Goal: Task Accomplishment & Management: Use online tool/utility

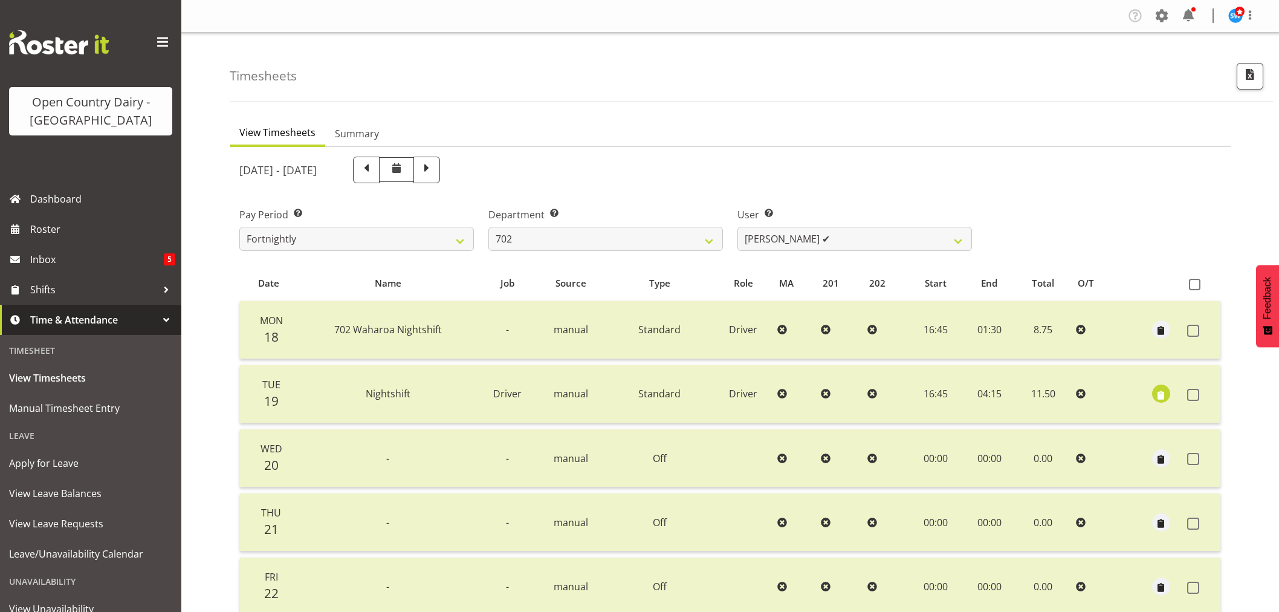
select select "720"
select select "9996"
click at [1165, 12] on span at bounding box center [1161, 15] width 19 height 19
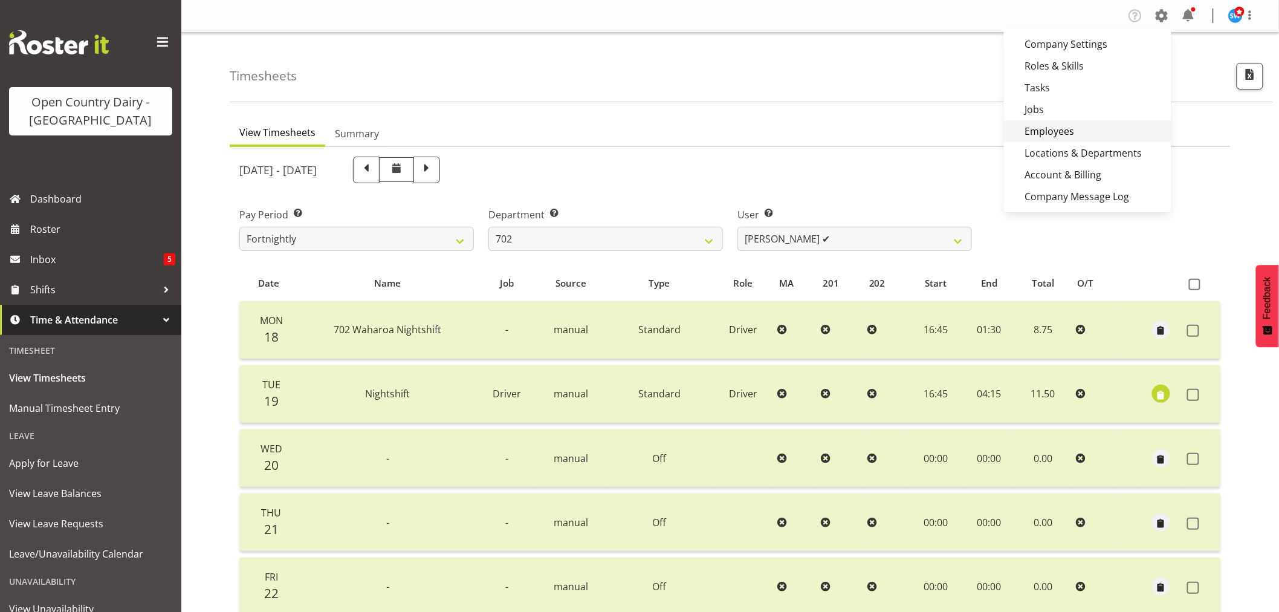
click at [1075, 126] on link "Employees" at bounding box center [1087, 131] width 167 height 22
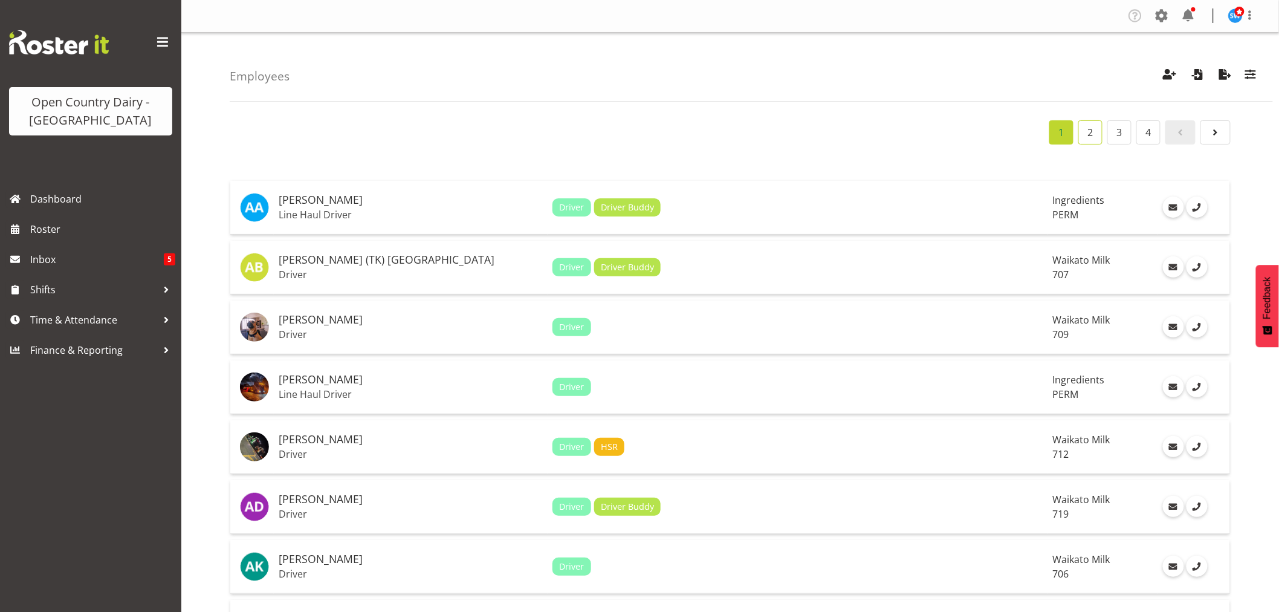
click at [1095, 130] on link "2" at bounding box center [1091, 132] width 24 height 24
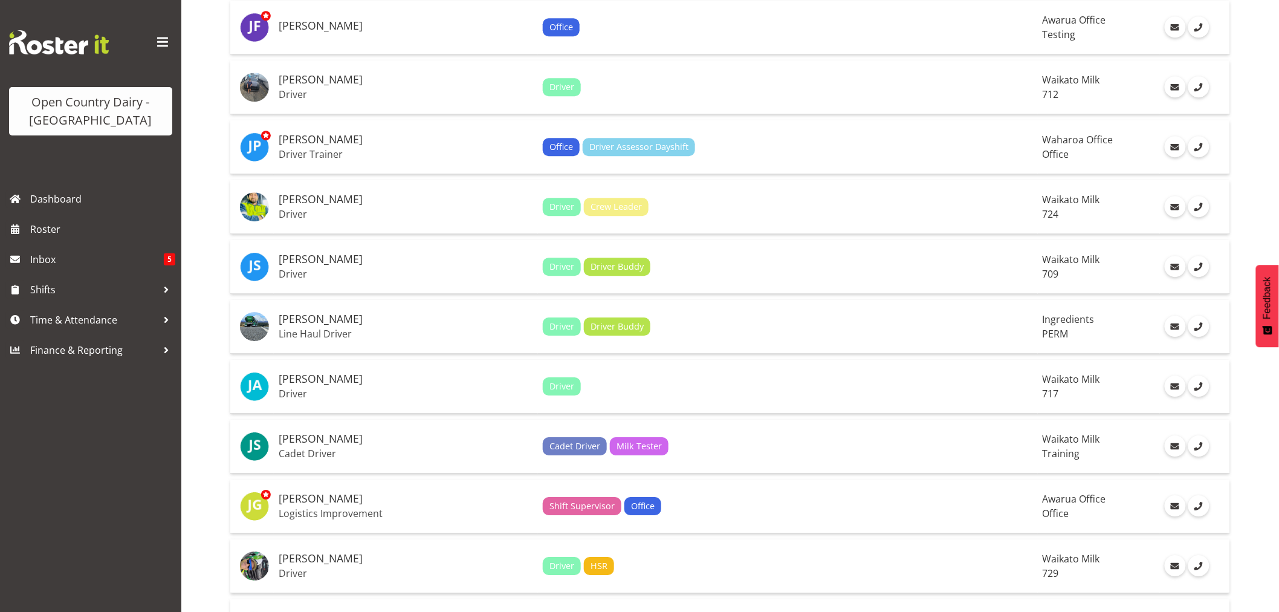
scroll to position [1343, 0]
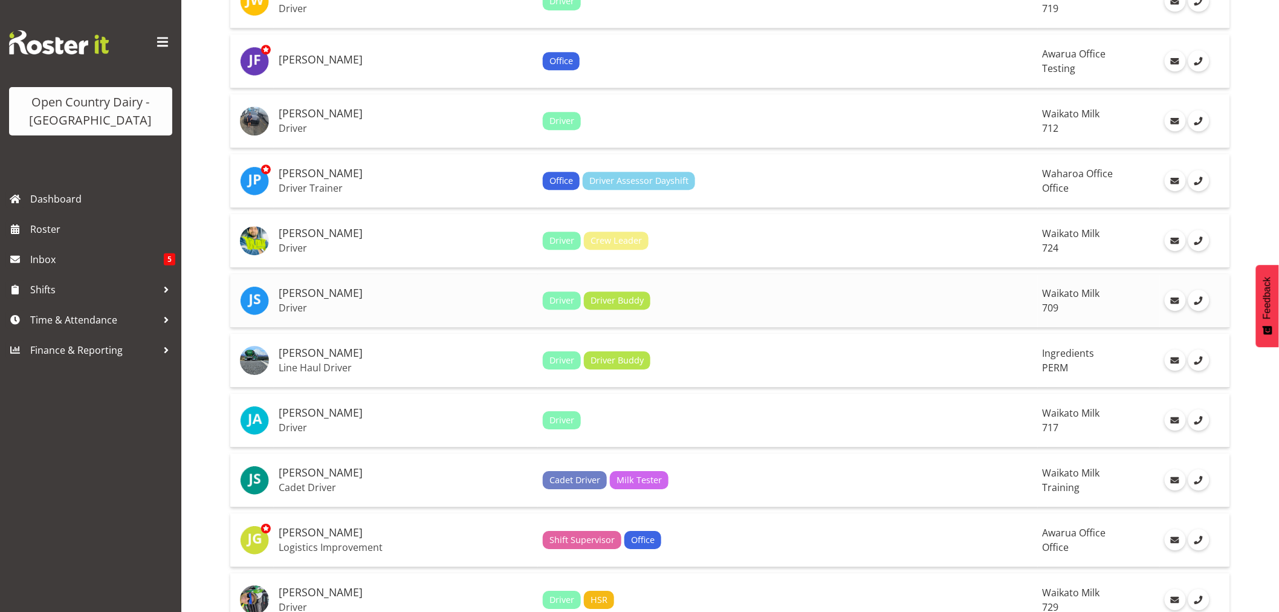
click at [322, 297] on h5 "[PERSON_NAME]" at bounding box center [406, 293] width 255 height 12
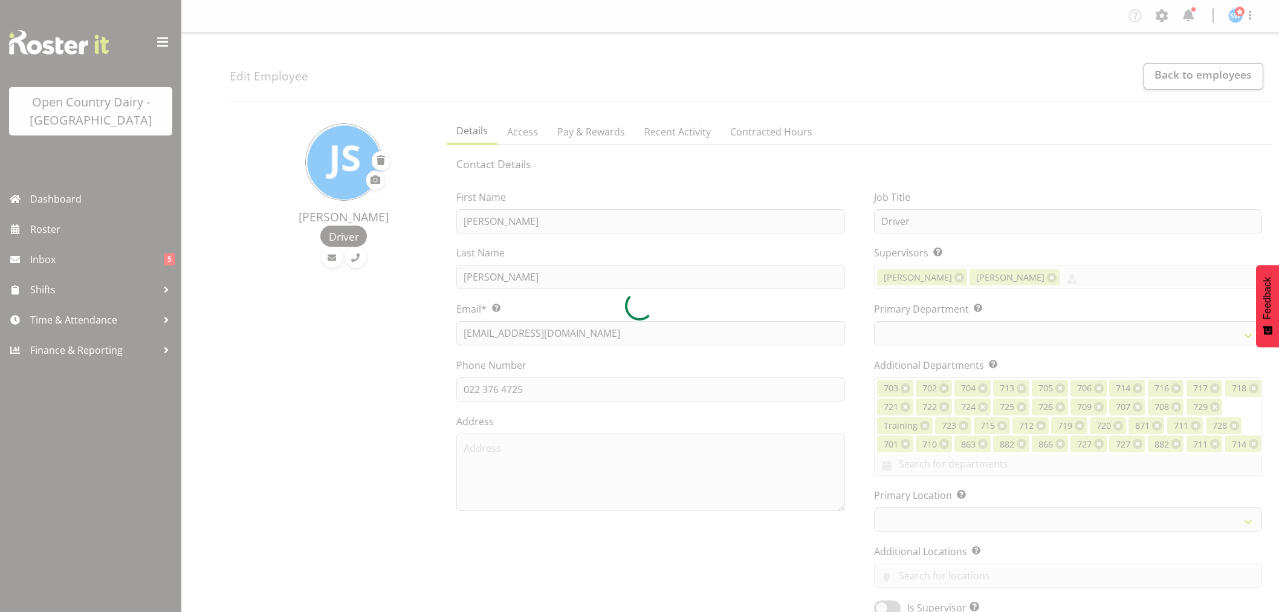
select select "TimelineWeek"
select select
select select "1054"
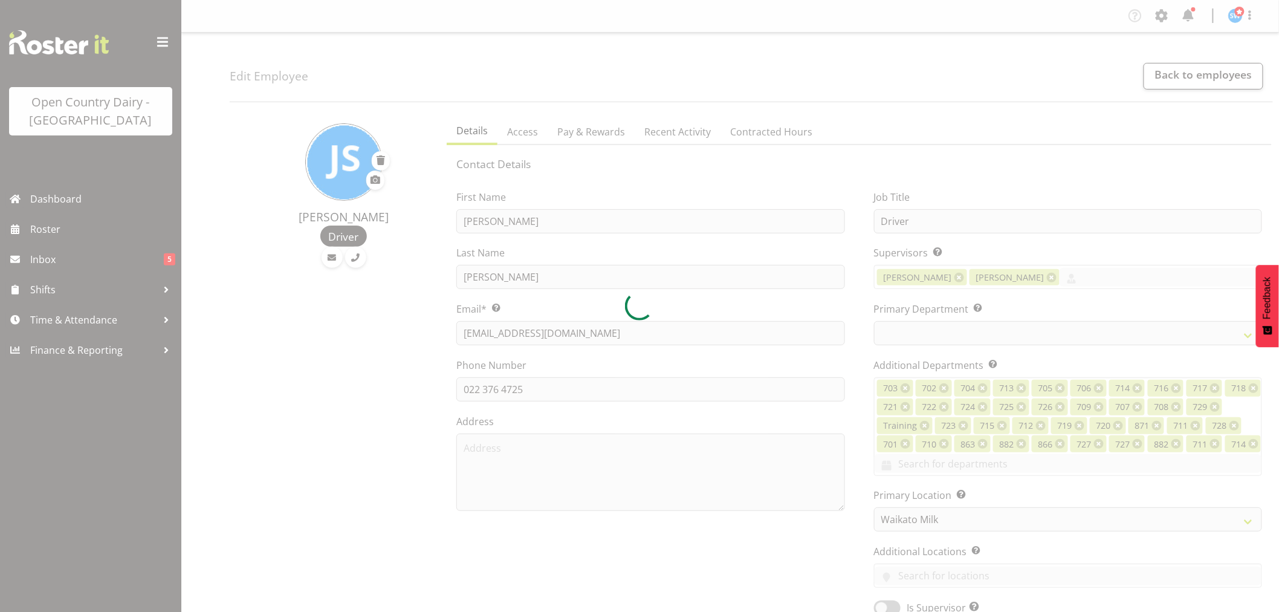
select select "735"
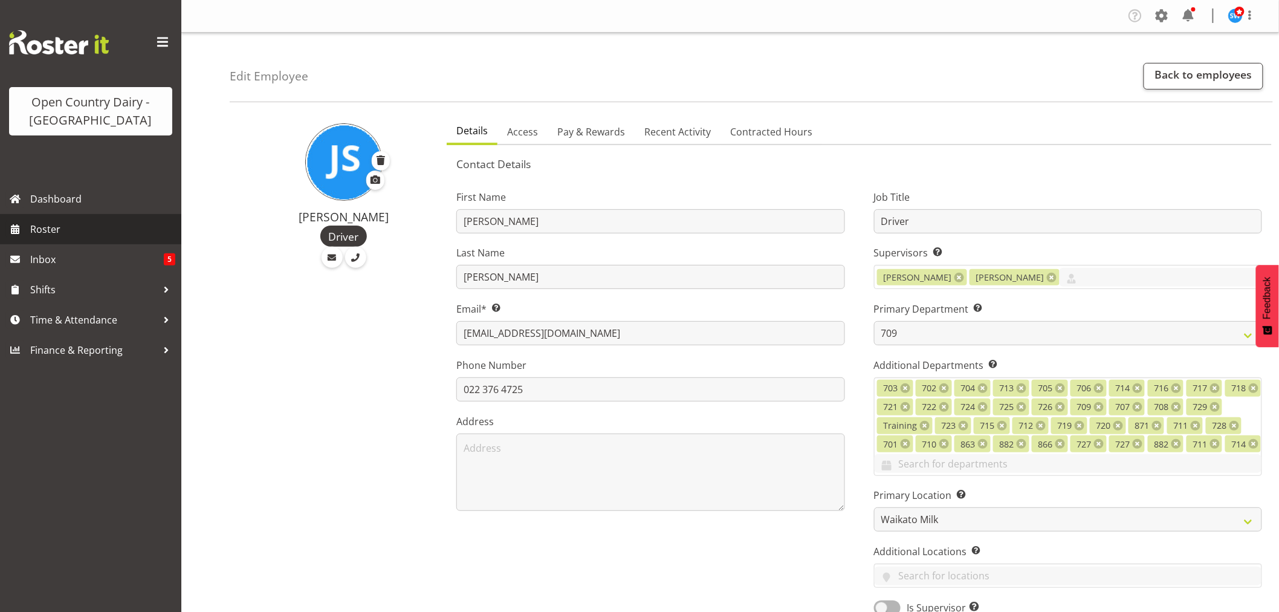
click at [62, 226] on span "Roster" at bounding box center [102, 229] width 145 height 18
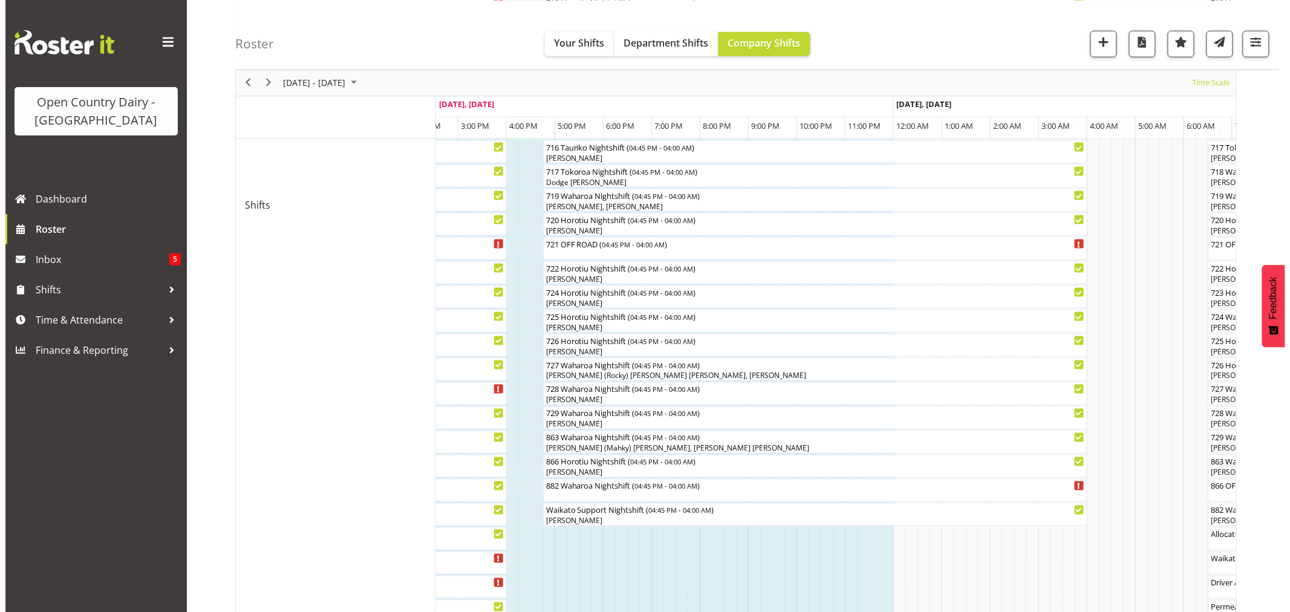
scroll to position [605, 0]
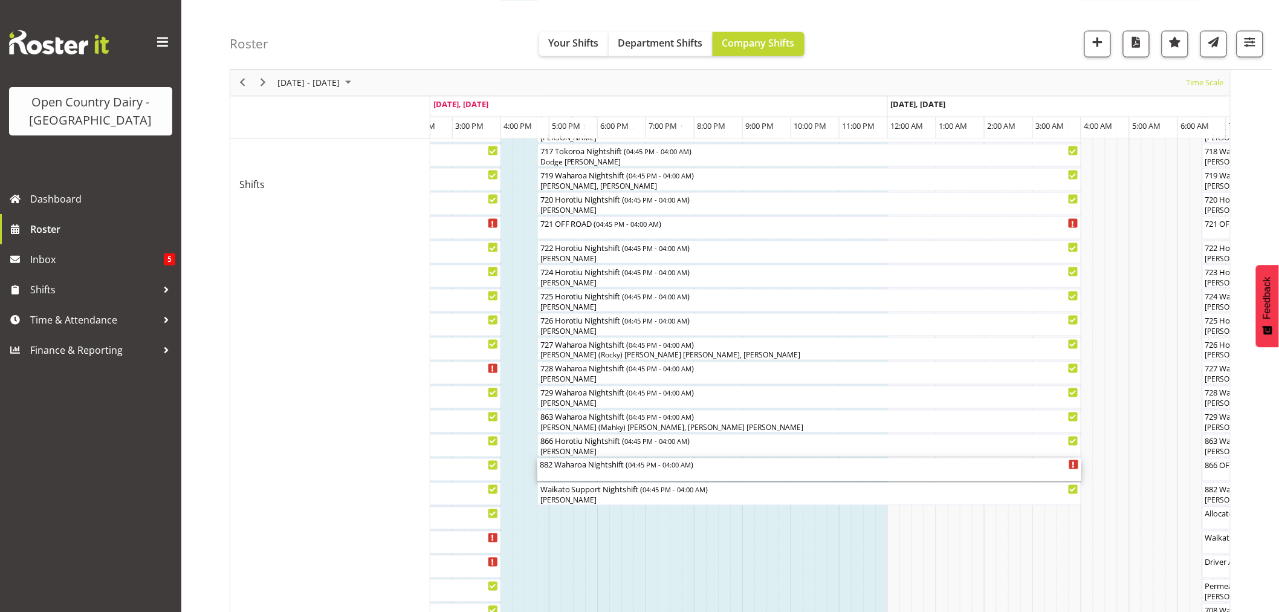
click at [579, 475] on div "882 Waharoa Nightshift ( 04:45 PM - 04:00 AM )" at bounding box center [809, 469] width 539 height 23
click at [0, 0] on div at bounding box center [0, 0] width 0 height 0
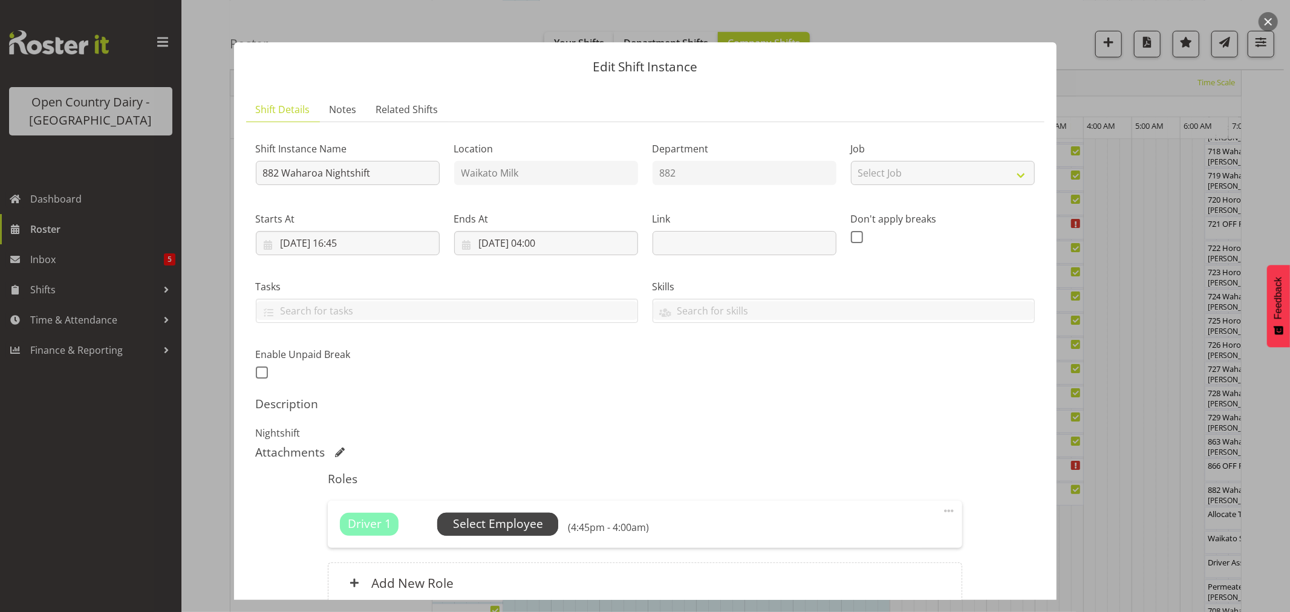
click at [531, 522] on span "Select Employee" at bounding box center [498, 524] width 90 height 18
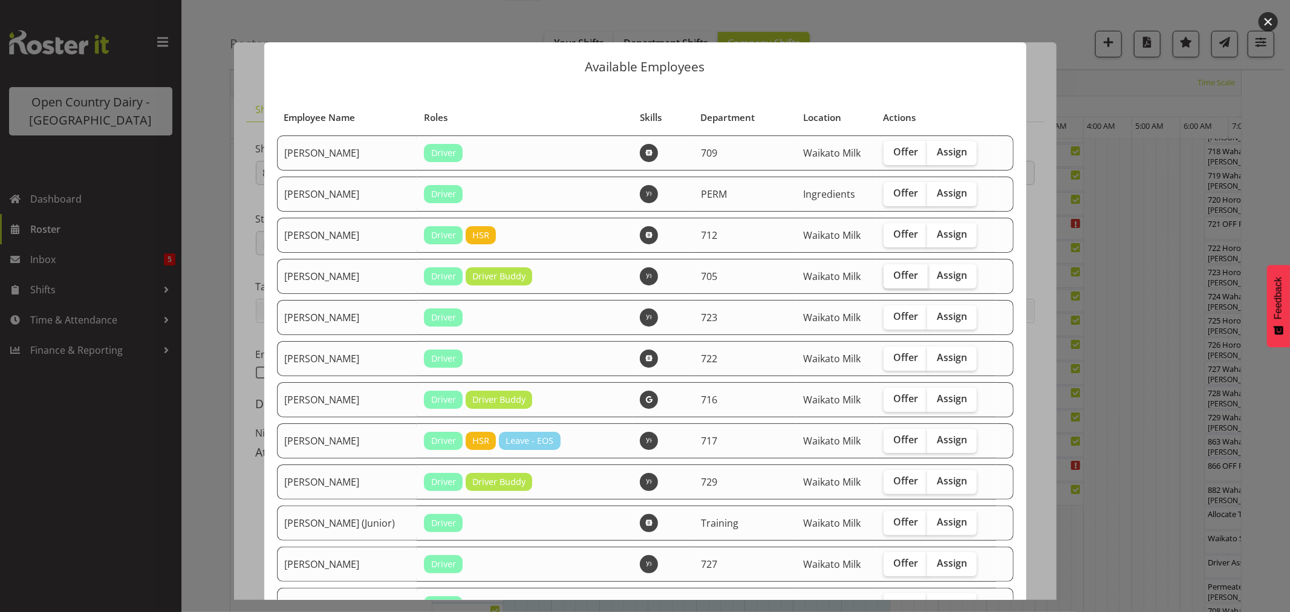
click at [893, 277] on span "Offer" at bounding box center [905, 275] width 25 height 12
click at [891, 277] on input "Offer" at bounding box center [887, 275] width 8 height 8
checkbox input "true"
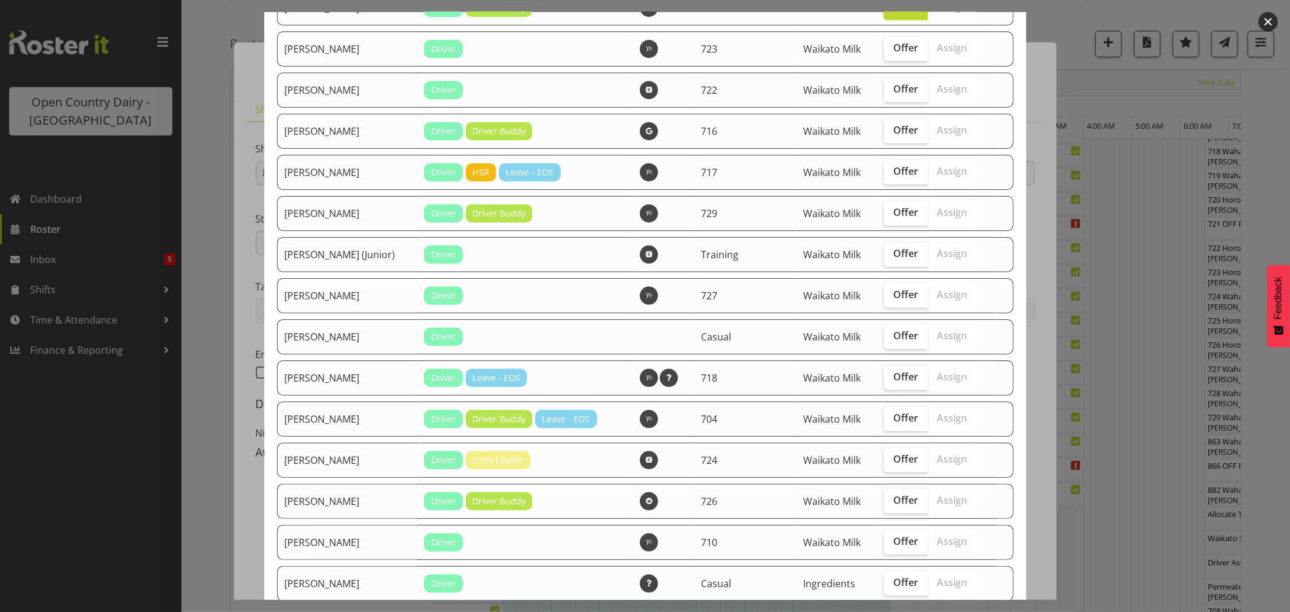
scroll to position [336, 0]
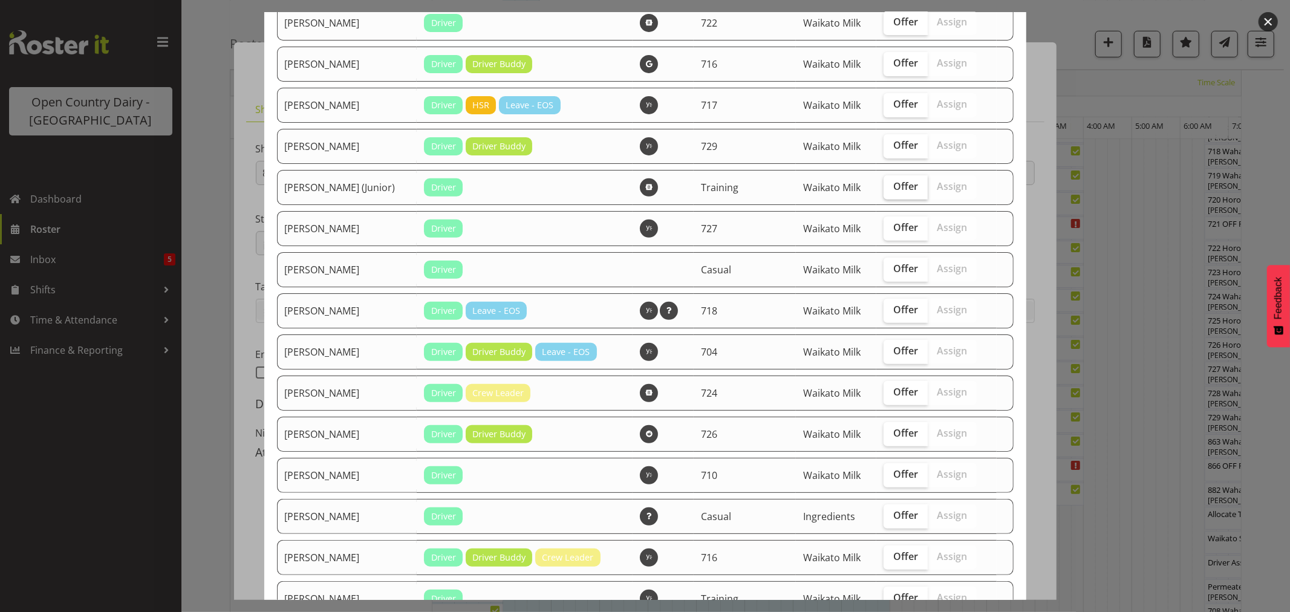
click at [893, 185] on span "Offer" at bounding box center [905, 186] width 25 height 12
click at [883, 185] on input "Offer" at bounding box center [887, 187] width 8 height 8
checkbox input "true"
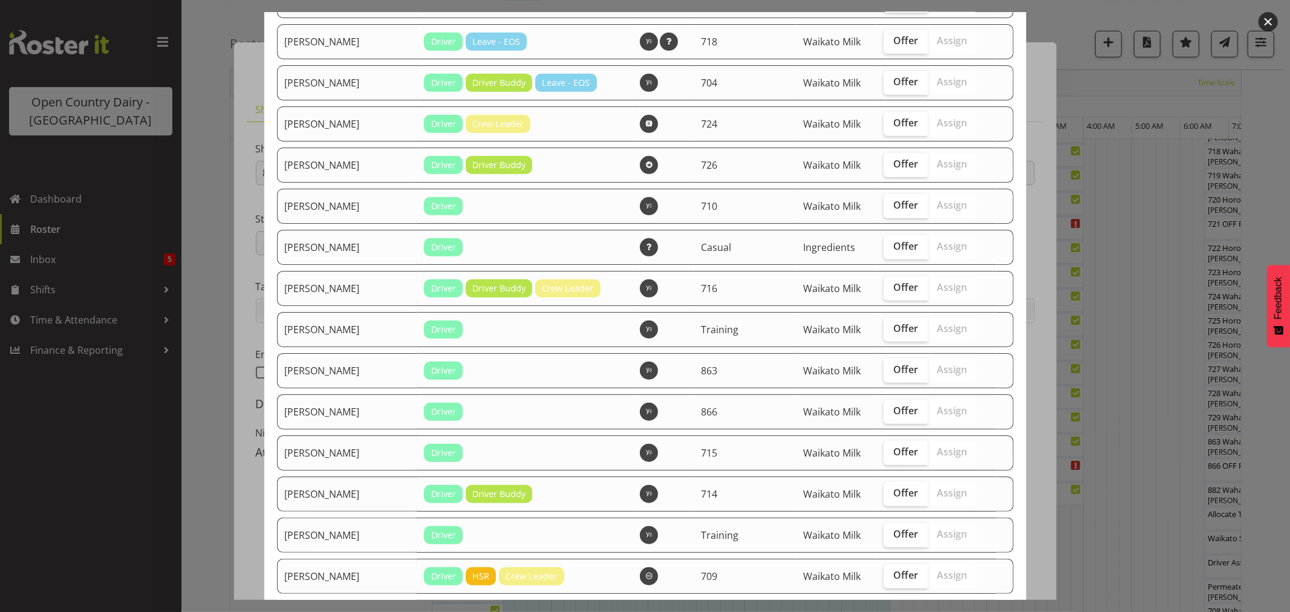
scroll to position [739, 0]
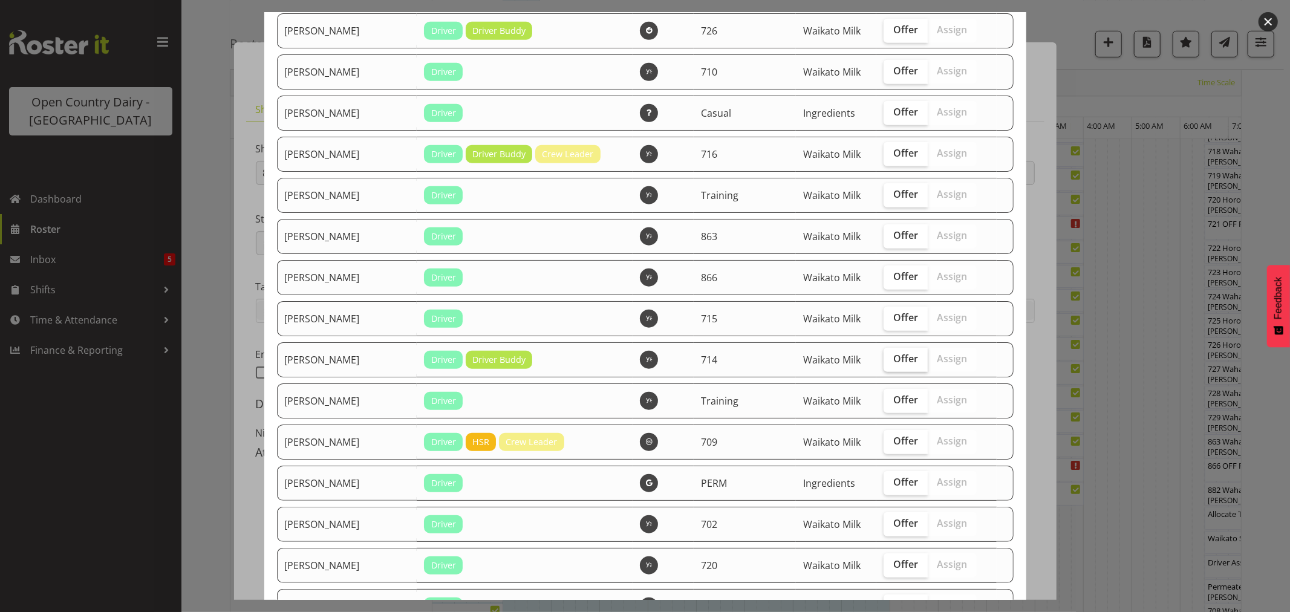
click at [893, 360] on span "Offer" at bounding box center [905, 358] width 25 height 12
click at [891, 360] on input "Offer" at bounding box center [887, 359] width 8 height 8
checkbox input "true"
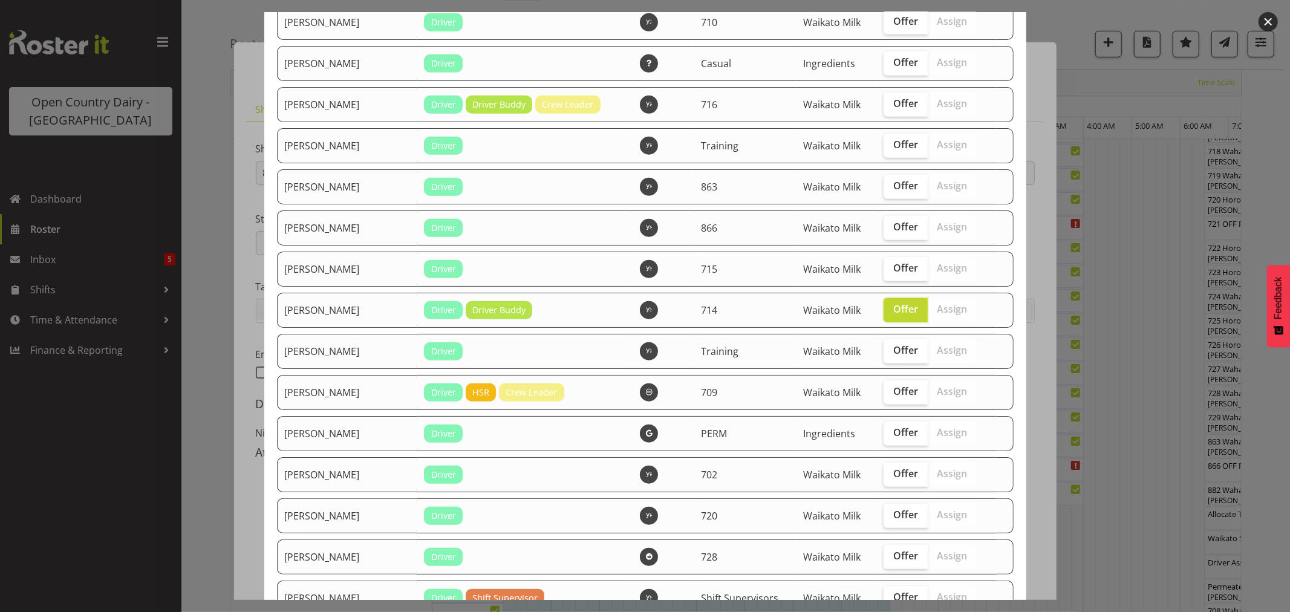
scroll to position [873, 0]
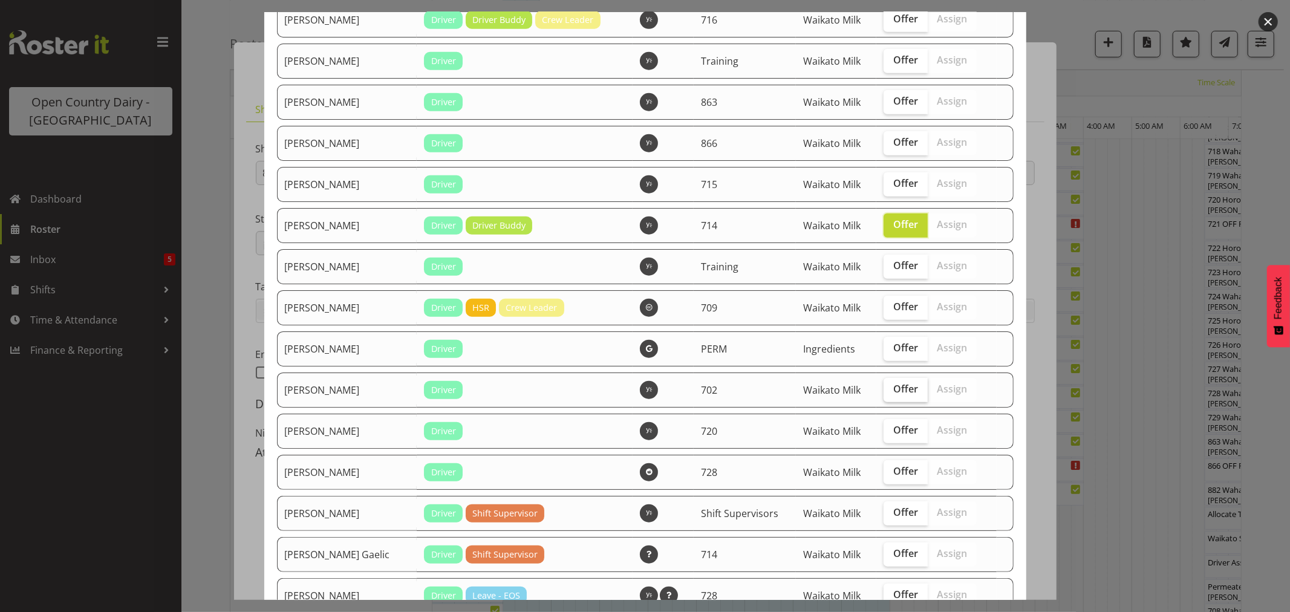
click at [893, 389] on span "Offer" at bounding box center [905, 389] width 25 height 12
click at [890, 389] on input "Offer" at bounding box center [887, 389] width 8 height 8
checkbox input "true"
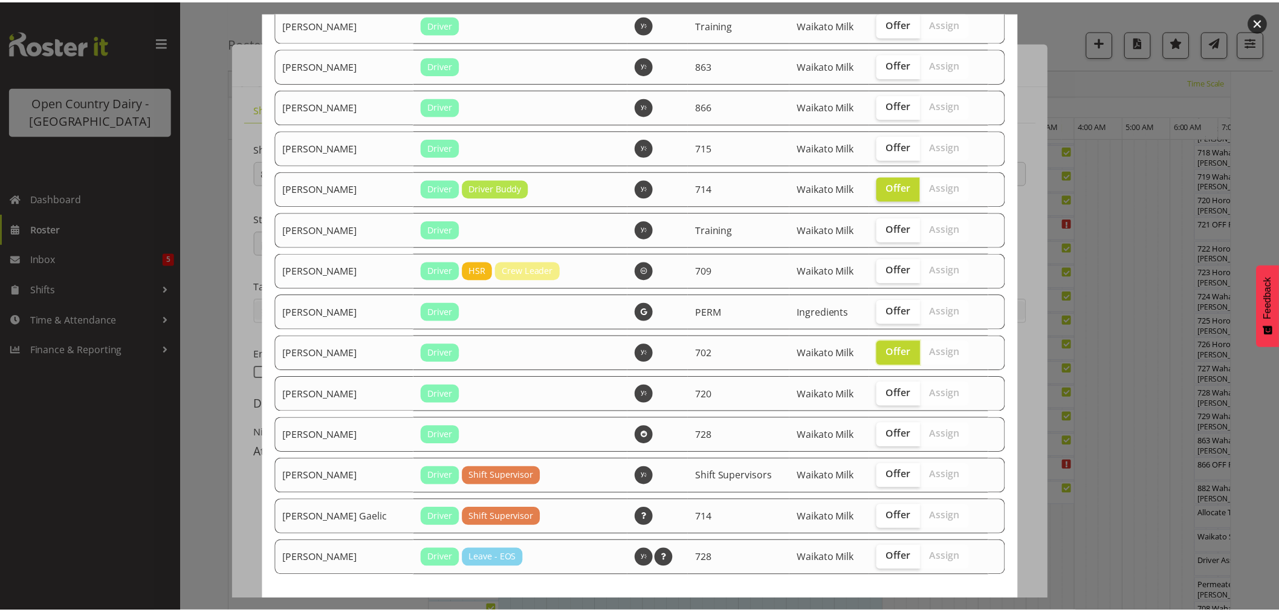
scroll to position [965, 0]
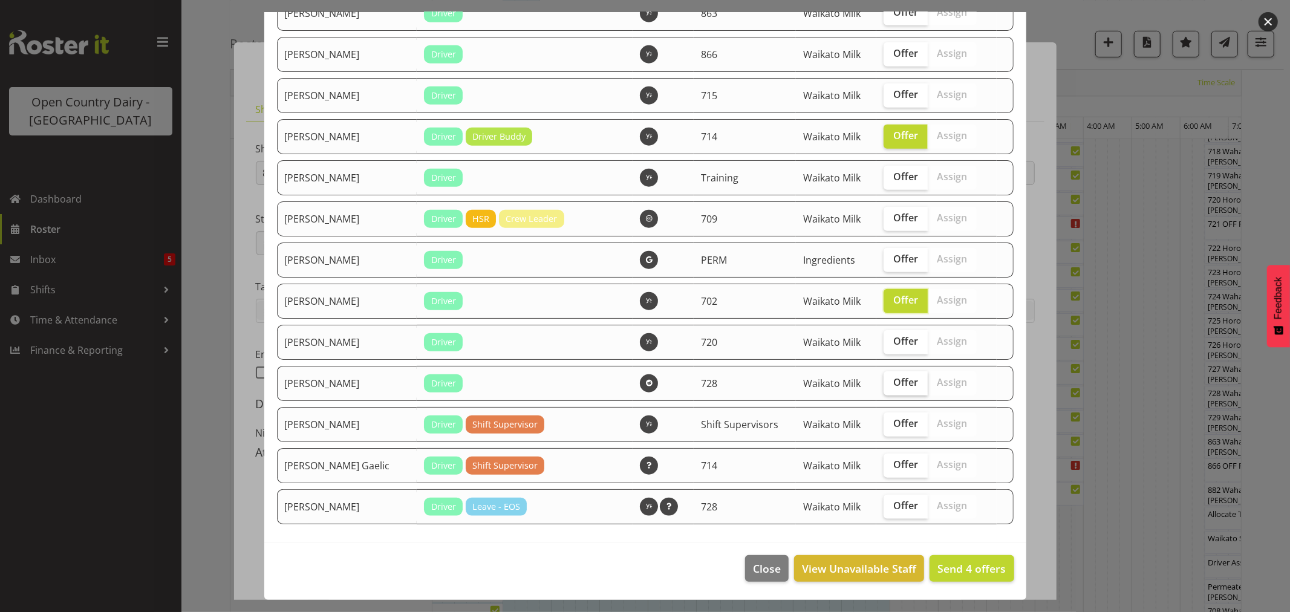
click at [894, 387] on span "Offer" at bounding box center [905, 382] width 25 height 12
click at [891, 386] on input "Offer" at bounding box center [887, 382] width 8 height 8
checkbox input "true"
click at [950, 572] on span "Send 5 offers" at bounding box center [971, 568] width 68 height 15
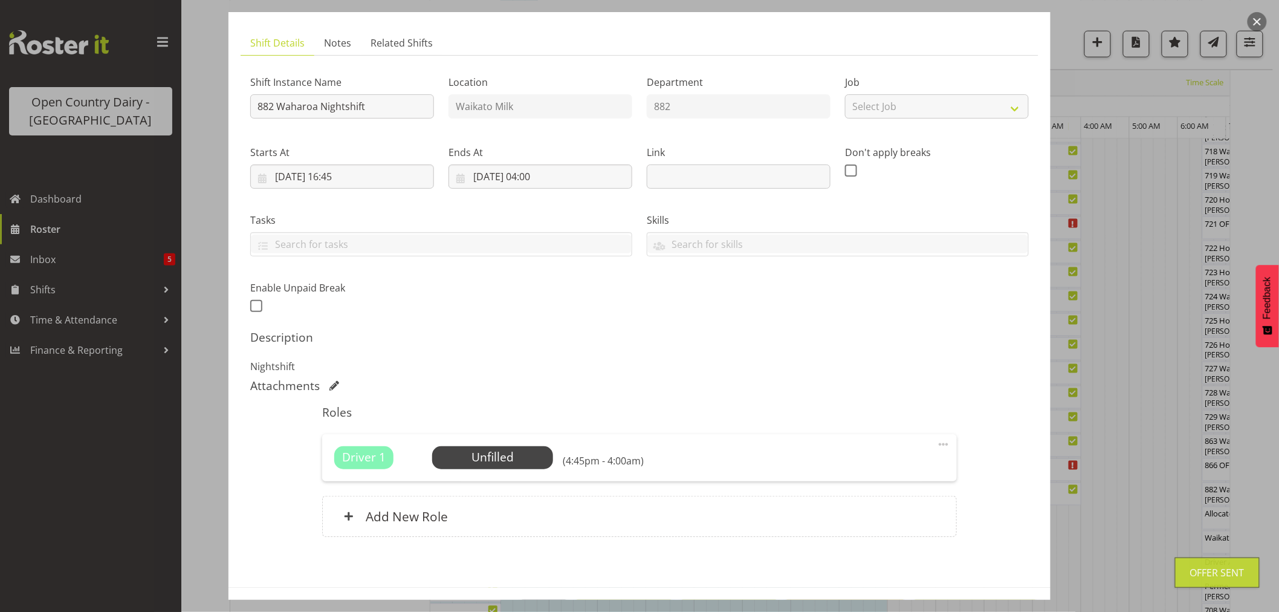
scroll to position [111, 0]
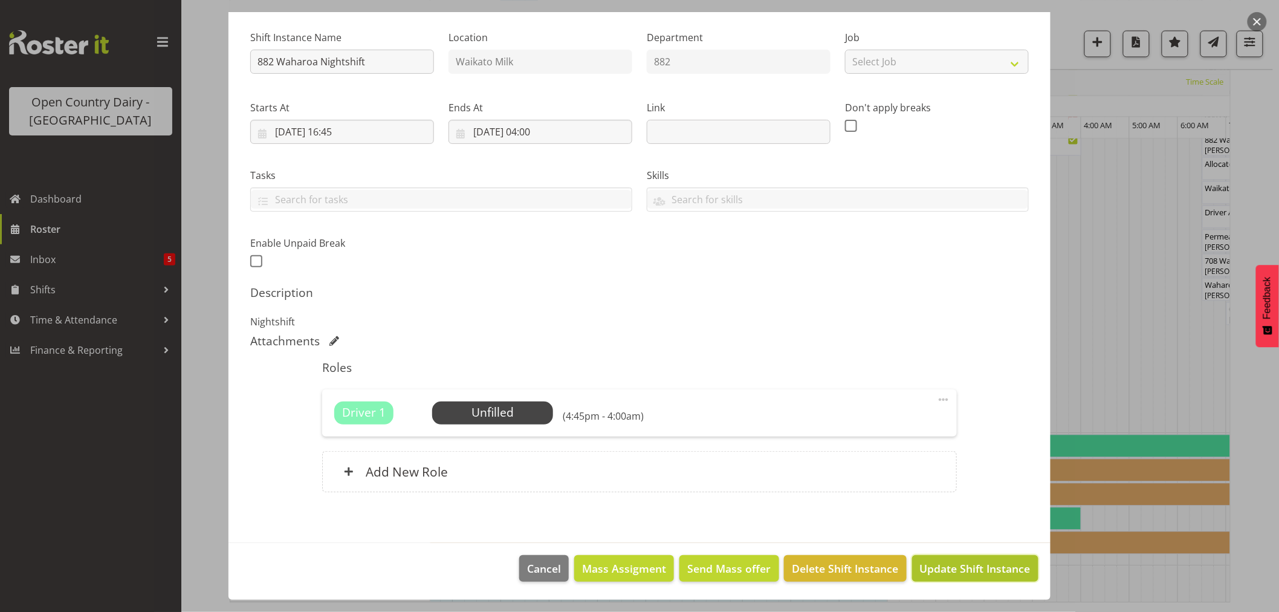
click at [969, 568] on span "Update Shift Instance" at bounding box center [975, 568] width 111 height 16
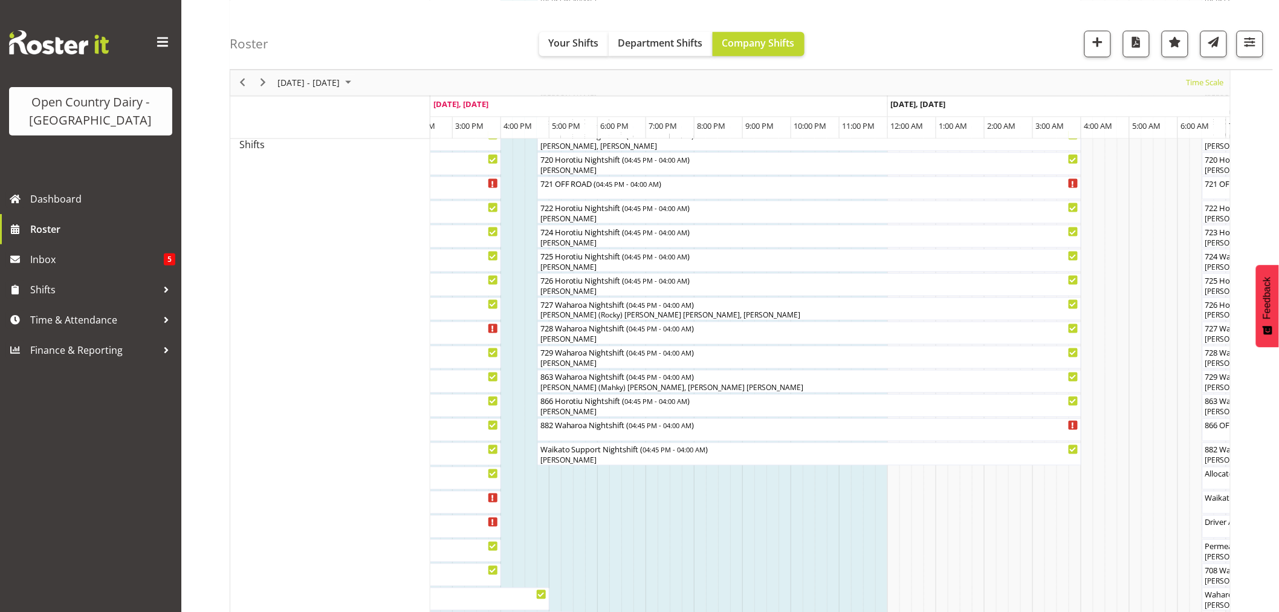
scroll to position [739, 0]
